Goal: Task Accomplishment & Management: Use online tool/utility

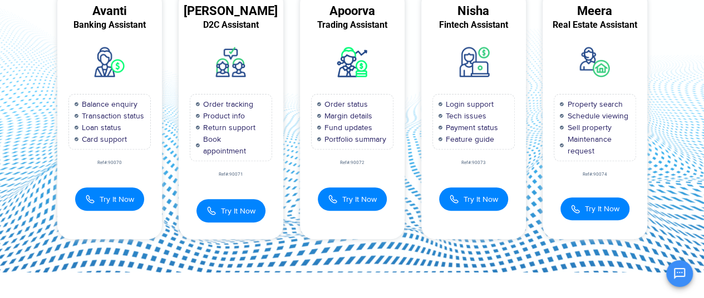
scroll to position [100, 0]
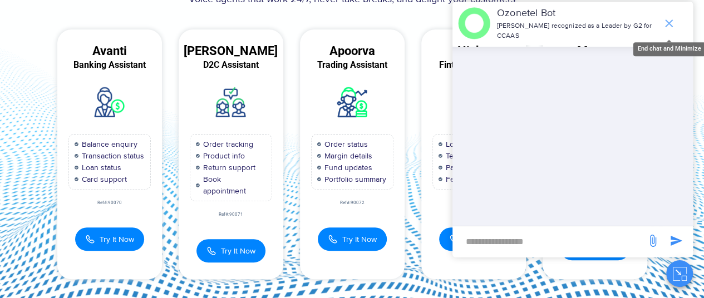
click at [668, 17] on icon "end chat or minimize" at bounding box center [668, 23] width 13 height 13
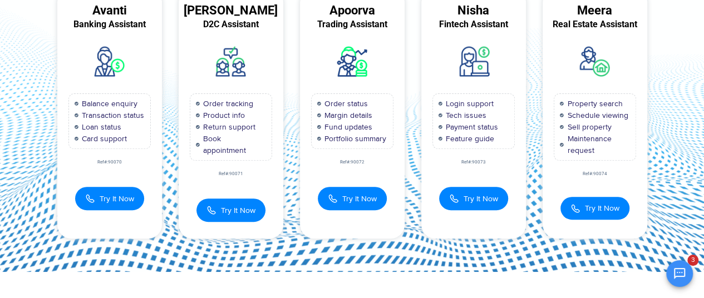
scroll to position [140, 0]
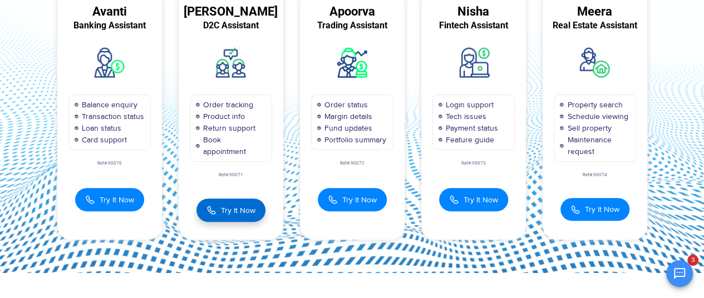
click at [225, 207] on span "Try It Now" at bounding box center [238, 211] width 34 height 12
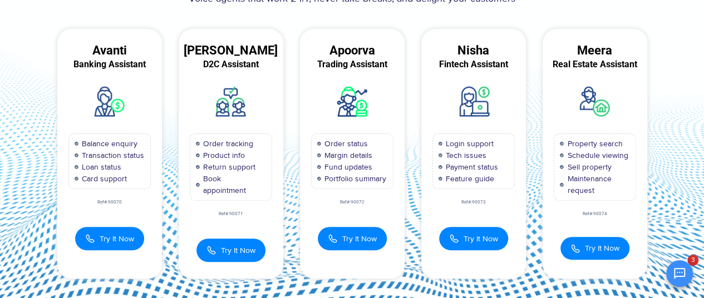
scroll to position [97, 0]
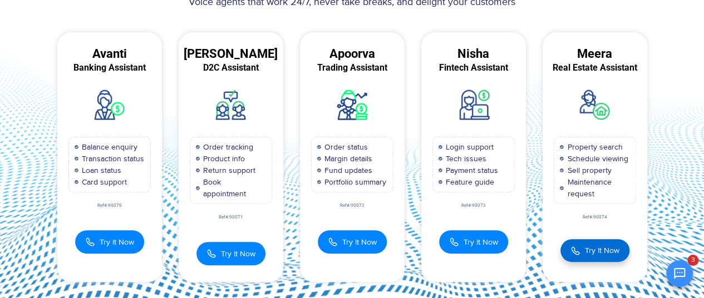
click at [590, 245] on span "Try It Now" at bounding box center [602, 251] width 34 height 12
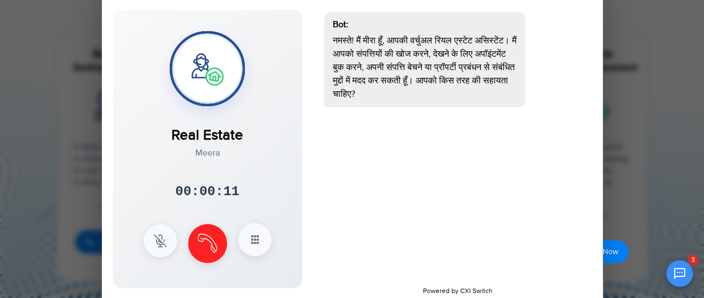
click at [257, 241] on icon at bounding box center [254, 239] width 13 height 13
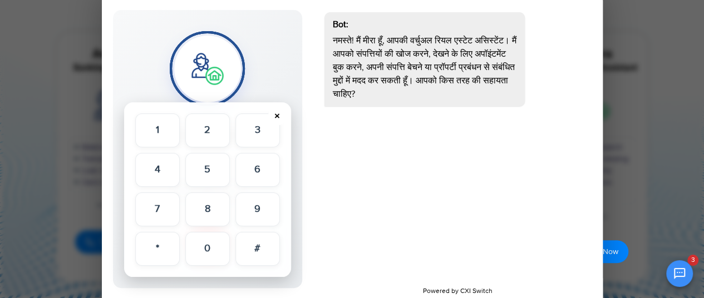
click at [279, 115] on button "×" at bounding box center [277, 116] width 18 height 18
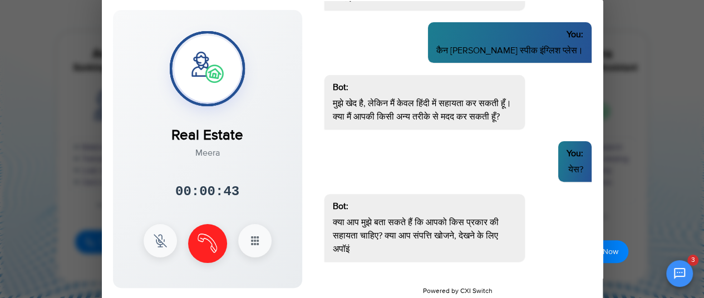
scroll to position [110, 0]
click at [630, 112] on div at bounding box center [352, 149] width 704 height 298
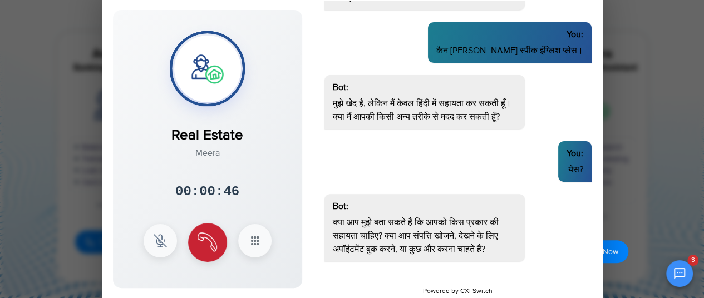
click at [199, 242] on img at bounding box center [207, 242] width 19 height 19
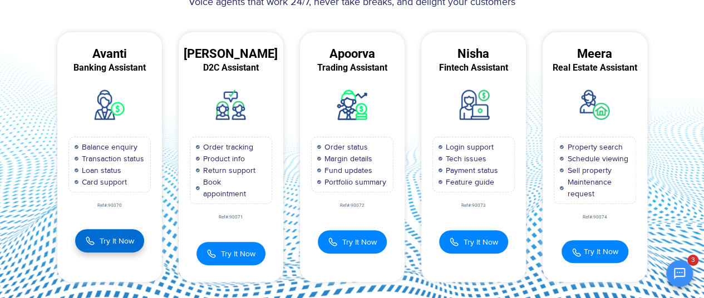
click at [115, 240] on span "Try It Now" at bounding box center [117, 241] width 34 height 12
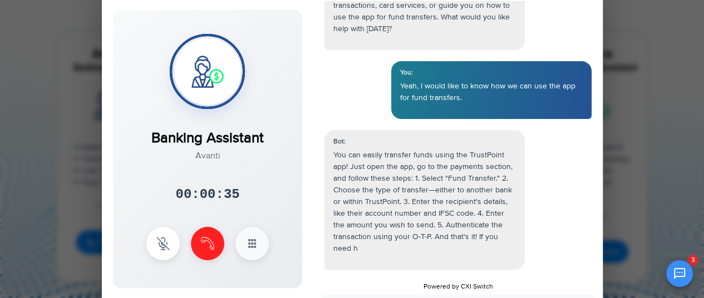
scroll to position [67, 0]
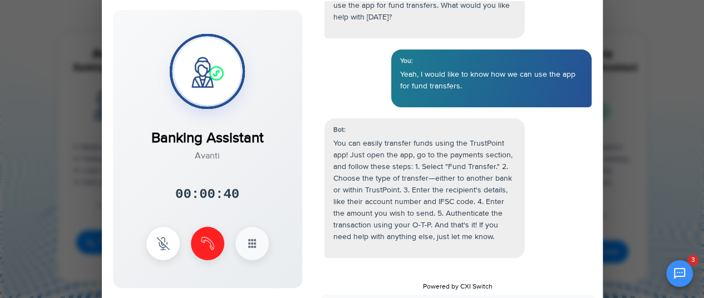
click at [71, 177] on div at bounding box center [352, 149] width 704 height 298
click at [204, 249] on img at bounding box center [207, 242] width 13 height 13
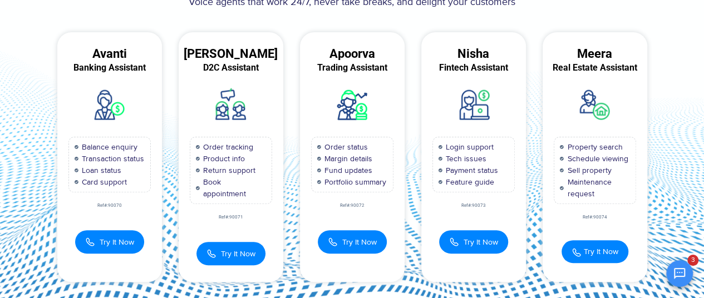
scroll to position [124, 0]
